Goal: Find specific page/section: Find specific page/section

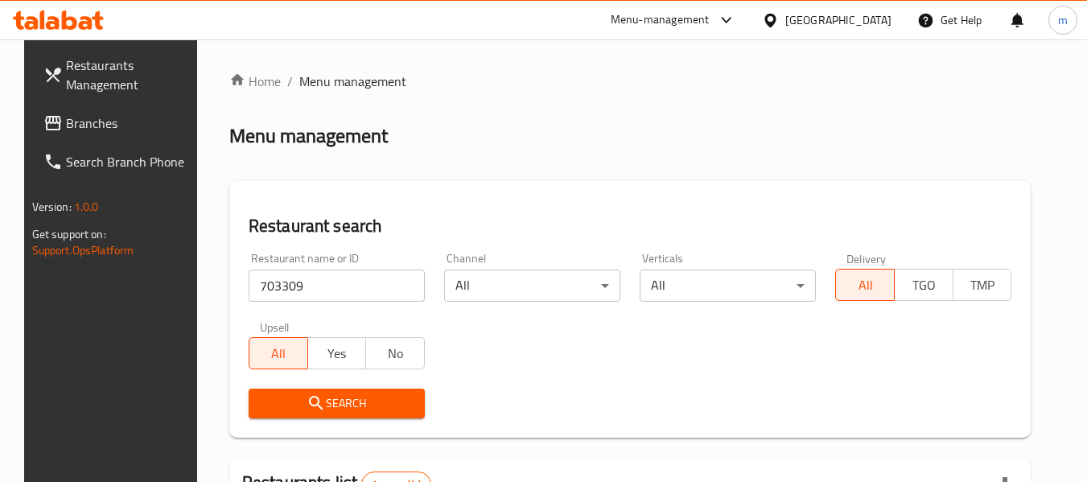
scroll to position [236, 0]
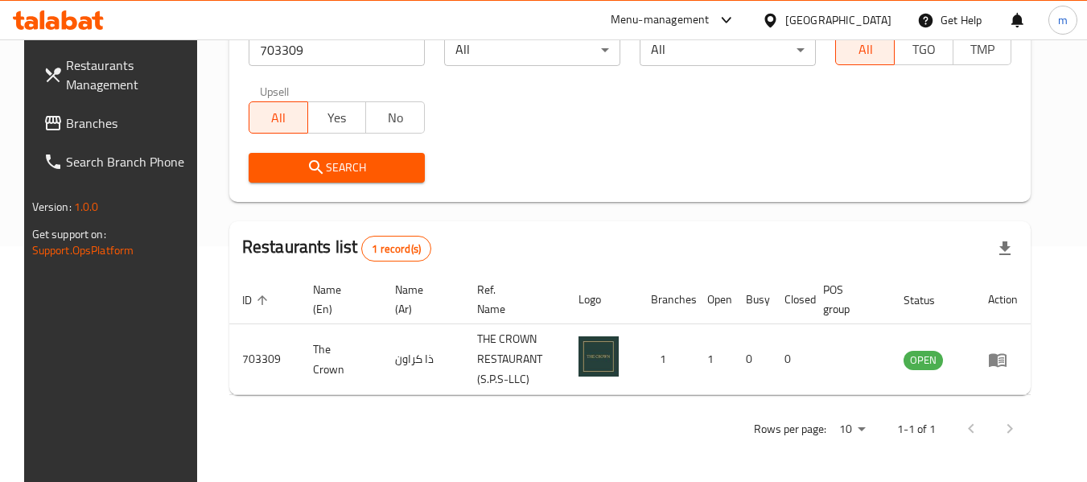
drag, startPoint x: 88, startPoint y: 120, endPoint x: 31, endPoint y: 152, distance: 64.8
click at [88, 120] on span "Branches" at bounding box center [129, 122] width 127 height 19
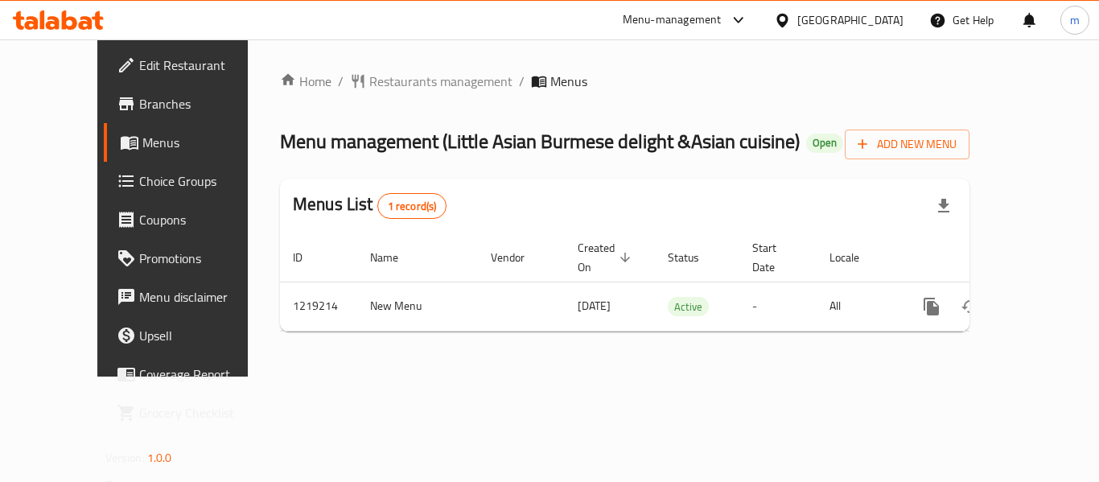
click at [388, 84] on span "Restaurants management" at bounding box center [440, 81] width 143 height 19
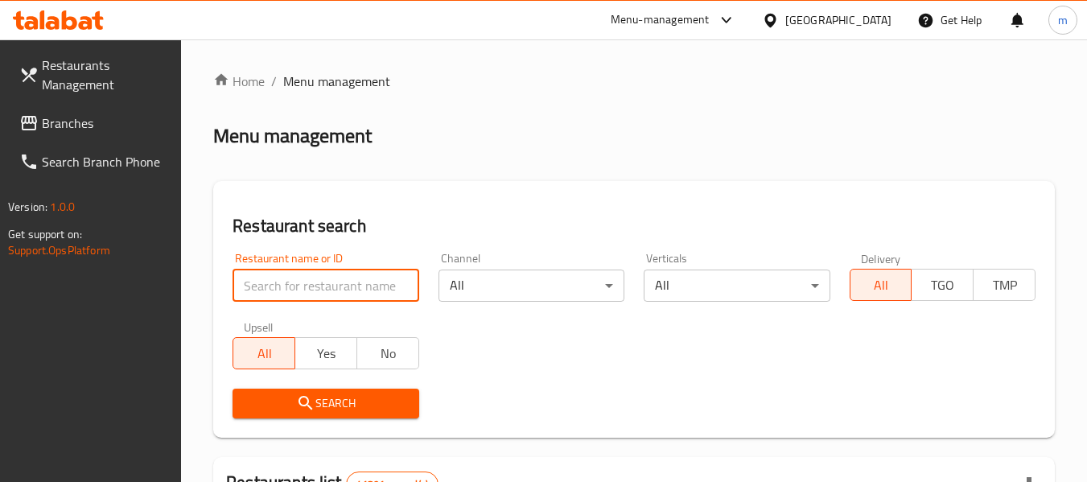
click at [319, 289] on input "search" at bounding box center [325, 285] width 186 height 32
paste input "672888"
type input "672888"
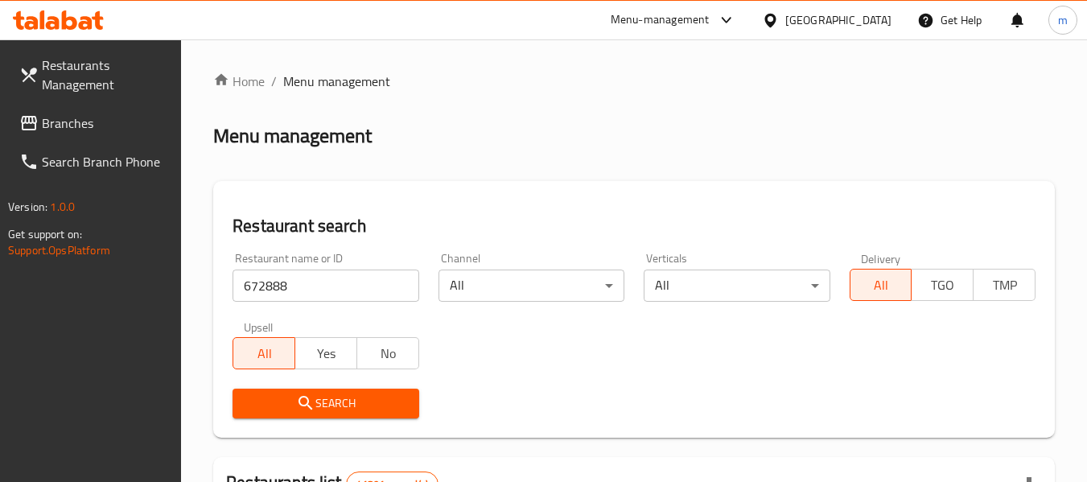
click at [320, 393] on span "Search" at bounding box center [325, 403] width 160 height 20
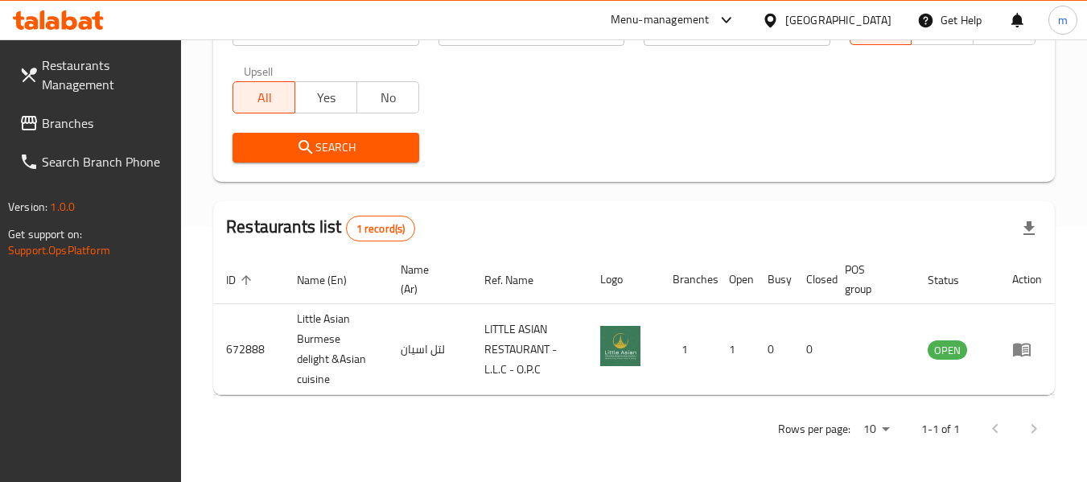
scroll to position [256, 0]
